Goal: Task Accomplishment & Management: Manage account settings

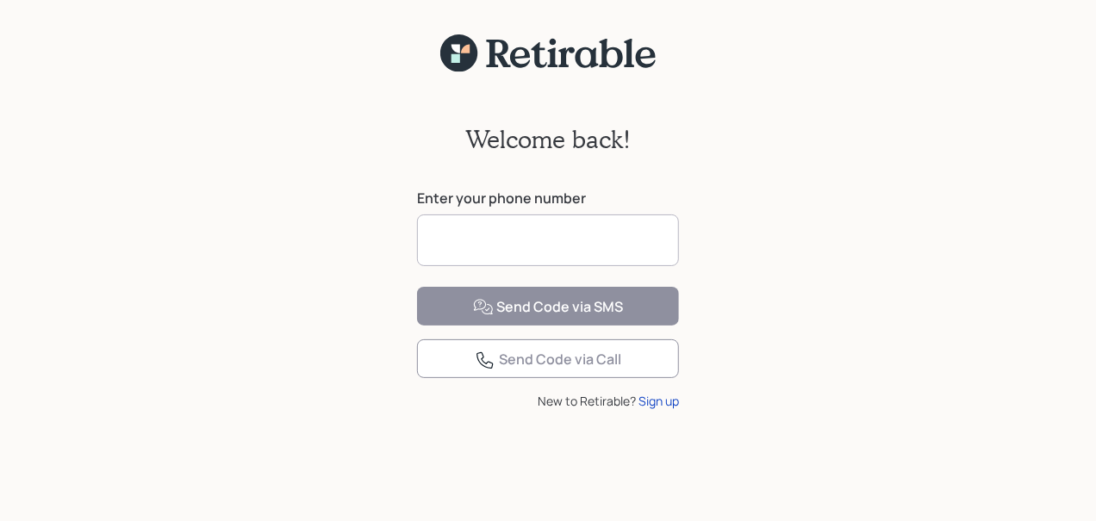
click at [449, 246] on input at bounding box center [548, 241] width 262 height 52
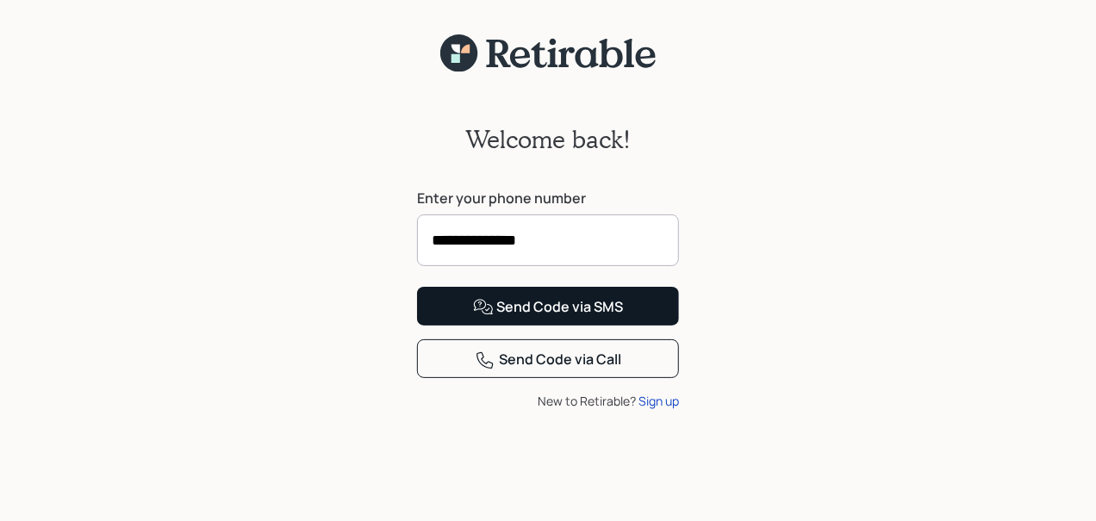
type input "**********"
click at [561, 318] on div "Send Code via SMS" at bounding box center [548, 307] width 151 height 21
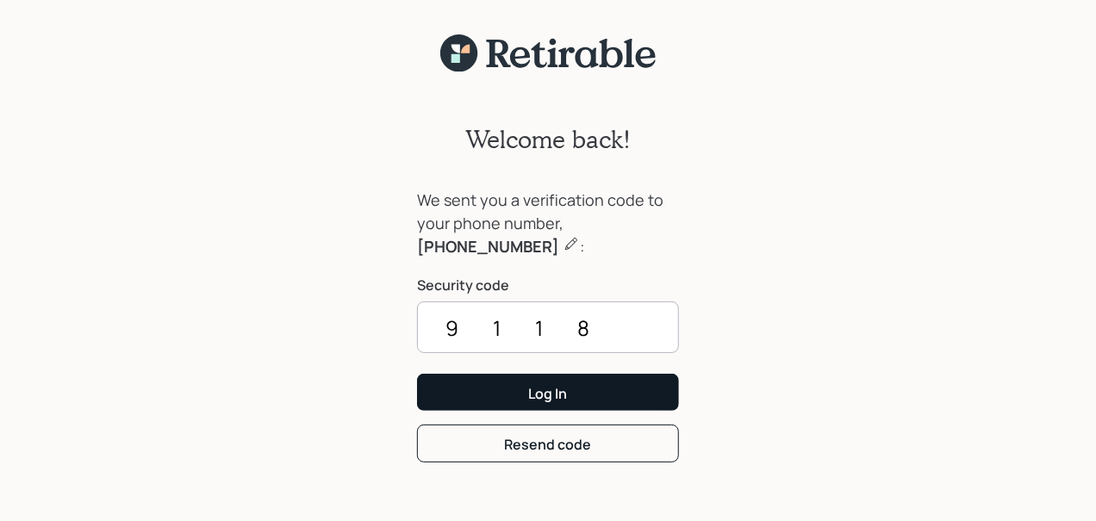
type input "9118"
click at [546, 396] on div "Log In" at bounding box center [548, 393] width 39 height 19
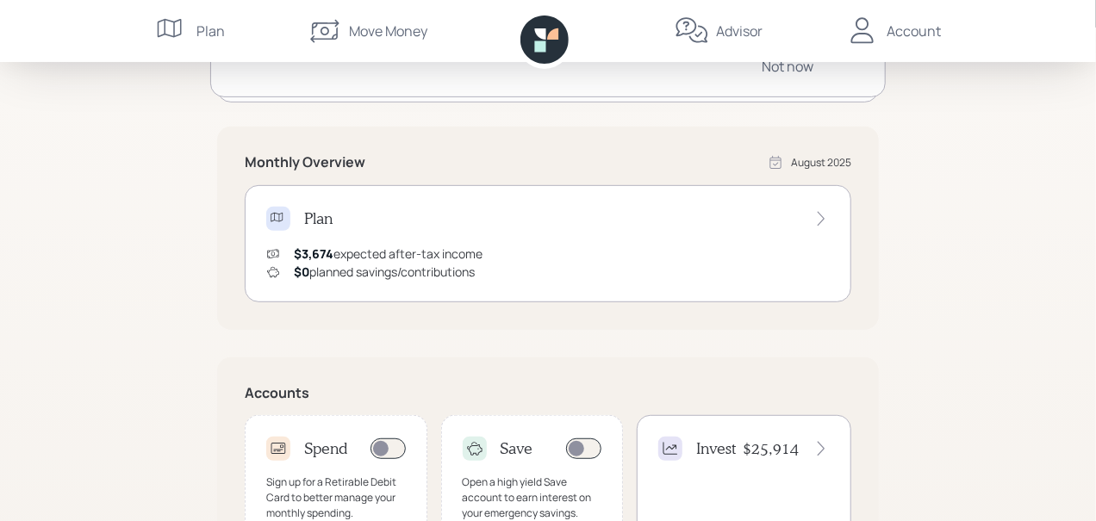
scroll to position [289, 0]
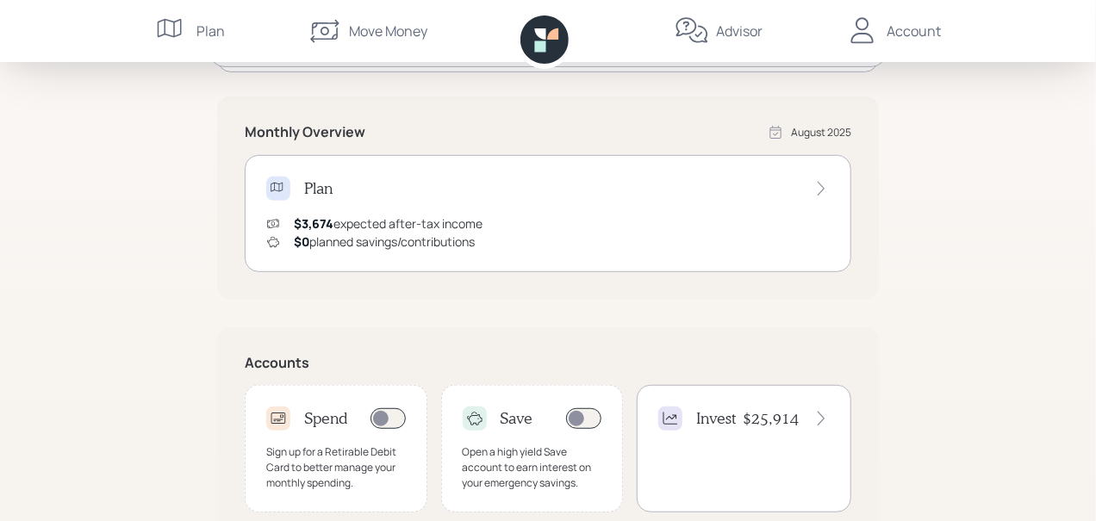
click at [821, 186] on icon at bounding box center [821, 188] width 17 height 17
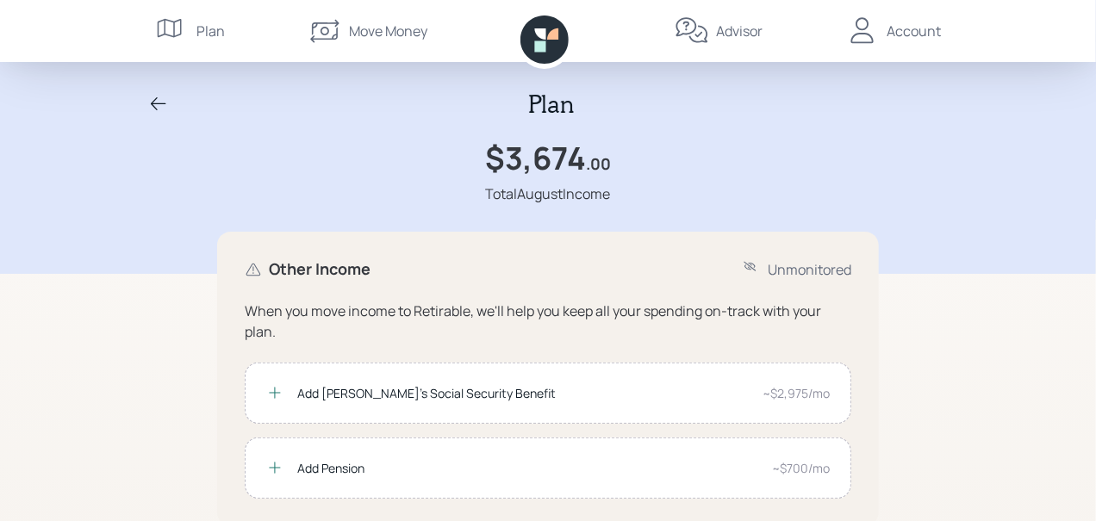
drag, startPoint x: 636, startPoint y: 191, endPoint x: 456, endPoint y: 162, distance: 182.5
click at [456, 162] on div "$3,674 .00 Total August Income" at bounding box center [547, 172] width 827 height 65
copy div "$3,674 .00 Total August Income"
click at [742, 34] on div "Advisor" at bounding box center [739, 31] width 47 height 21
click at [209, 31] on div "Plan" at bounding box center [210, 31] width 28 height 21
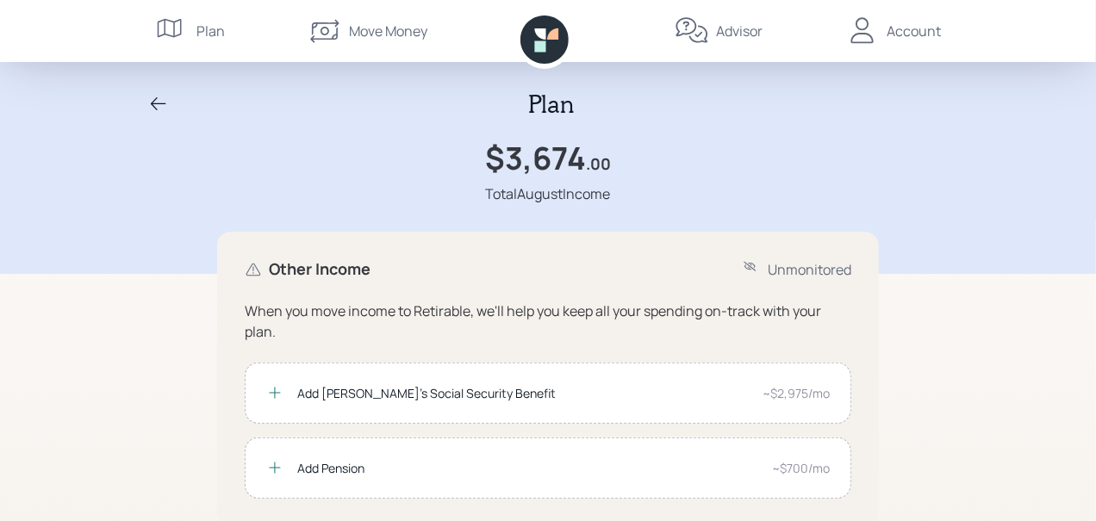
click at [917, 31] on div "Account" at bounding box center [914, 31] width 54 height 21
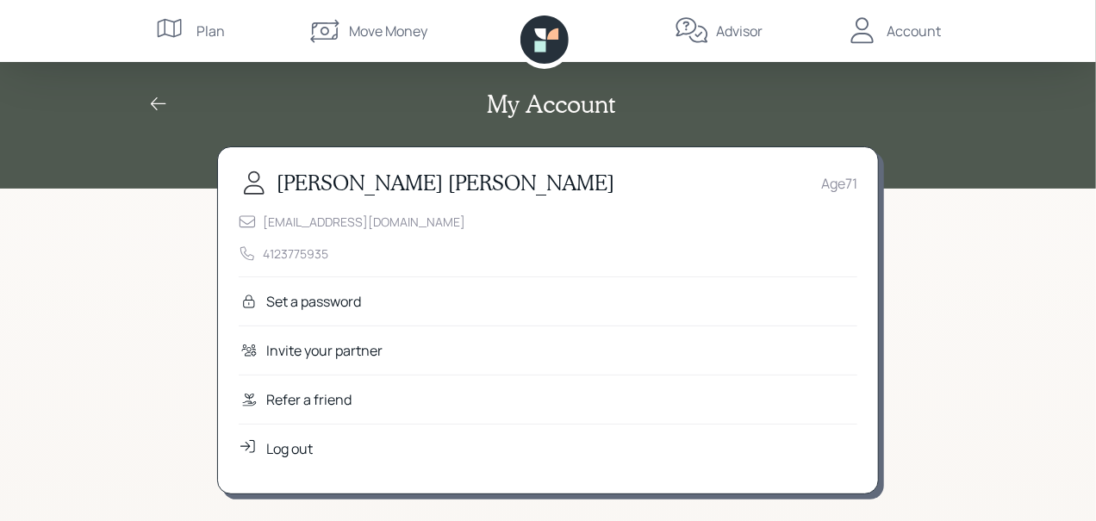
click at [207, 29] on div "Plan" at bounding box center [210, 31] width 28 height 21
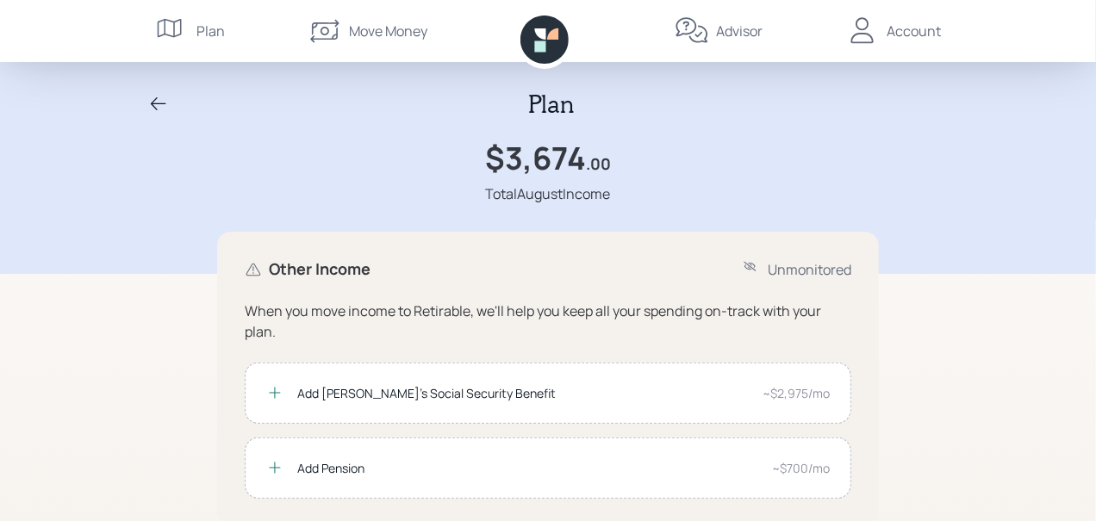
click at [369, 31] on div "Move Money" at bounding box center [388, 31] width 78 height 21
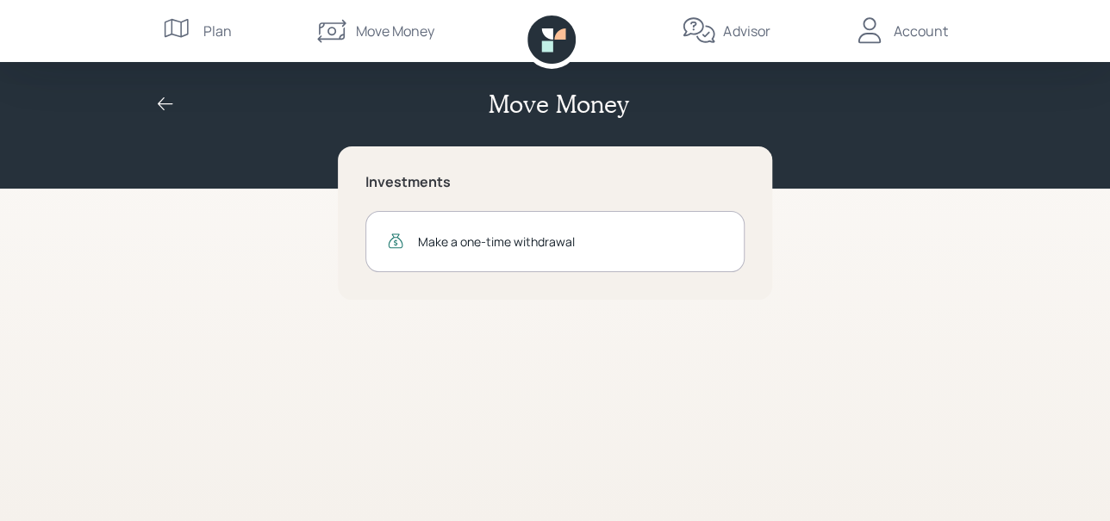
click at [922, 30] on div "Account" at bounding box center [921, 31] width 54 height 21
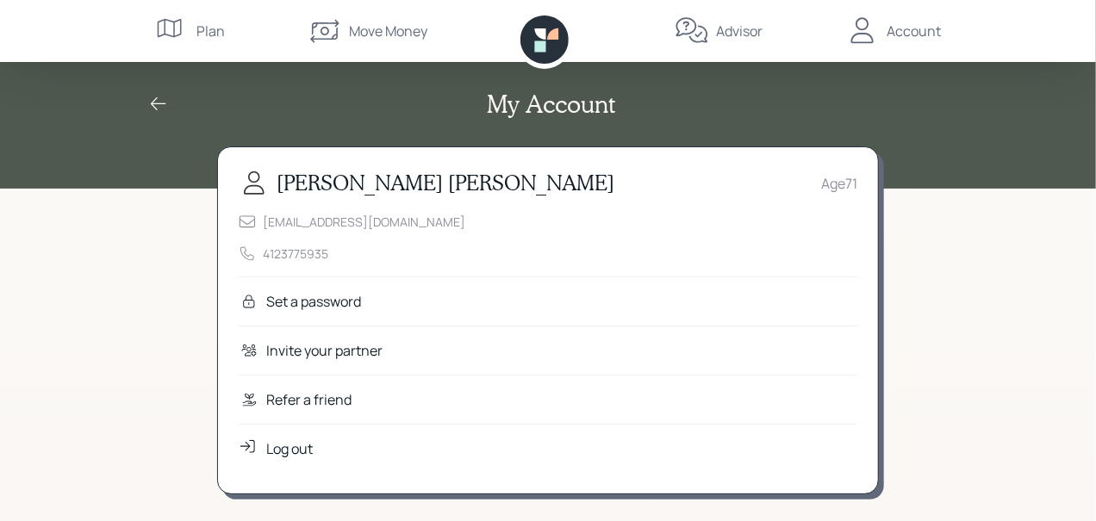
click at [284, 444] on div "Log out" at bounding box center [289, 449] width 47 height 21
